Goal: Information Seeking & Learning: Learn about a topic

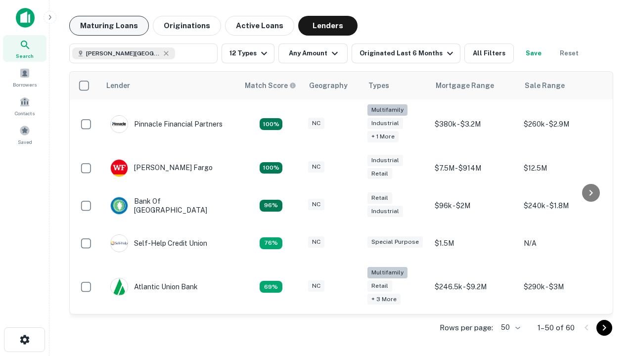
click at [109, 26] on button "Maturing Loans" at bounding box center [109, 26] width 80 height 20
